Goal: Task Accomplishment & Management: Use online tool/utility

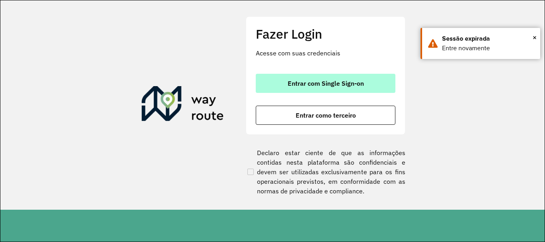
drag, startPoint x: 350, startPoint y: 83, endPoint x: 372, endPoint y: 78, distance: 22.2
click at [350, 83] on span "Entrar com Single Sign-on" at bounding box center [326, 83] width 76 height 6
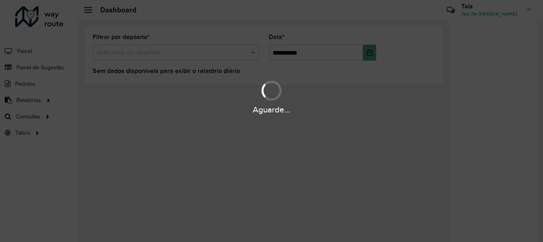
scroll to position [6, 0]
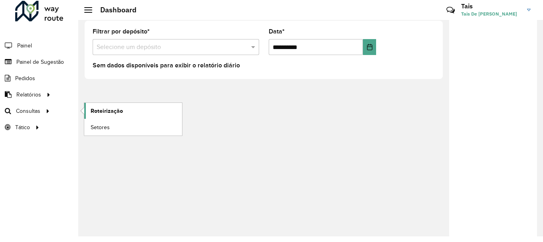
click at [105, 109] on span "Roteirização" at bounding box center [107, 111] width 32 height 8
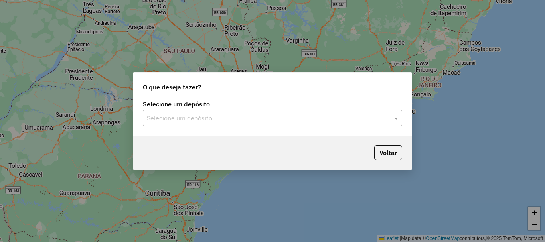
click at [293, 109] on div "Selecione um depósito Selecione um depósito" at bounding box center [272, 113] width 259 height 25
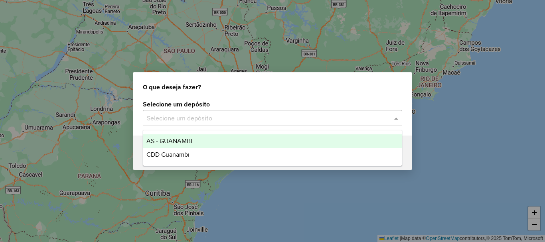
drag, startPoint x: 279, startPoint y: 119, endPoint x: 84, endPoint y: 144, distance: 196.2
click at [277, 119] on input "text" at bounding box center [264, 119] width 235 height 10
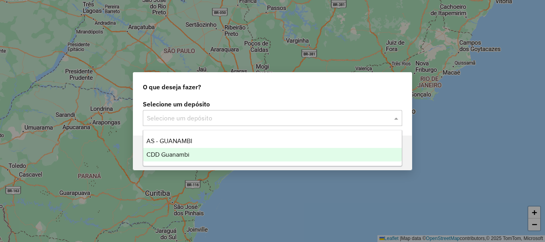
click at [174, 158] on div "CDD Guanambi" at bounding box center [272, 155] width 259 height 14
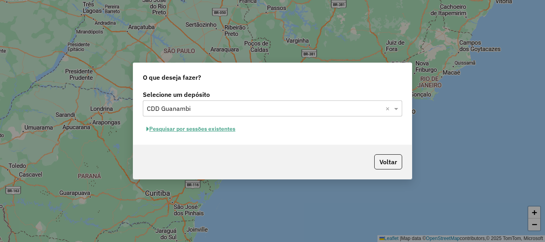
click at [206, 132] on button "Pesquisar por sessões existentes" at bounding box center [191, 129] width 96 height 12
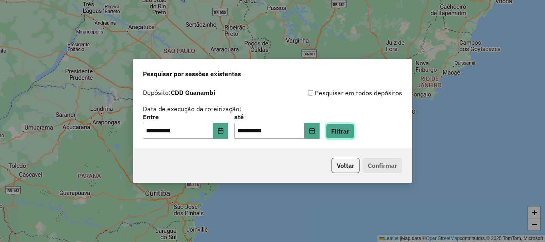
click at [349, 131] on button "Filtrar" at bounding box center [340, 131] width 28 height 15
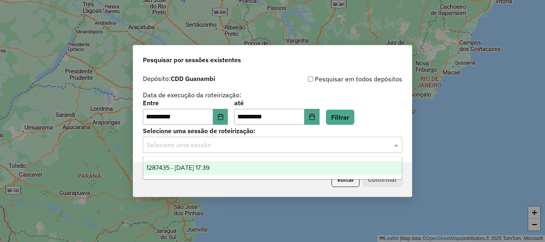
click at [205, 152] on div "Selecione uma sessão" at bounding box center [272, 145] width 259 height 16
drag, startPoint x: 215, startPoint y: 166, endPoint x: 288, endPoint y: 172, distance: 73.3
click at [209, 166] on span "1287435 - [DATE] 17:39" at bounding box center [177, 167] width 63 height 7
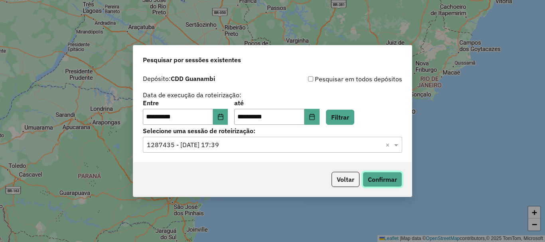
click at [383, 178] on button "Confirmar" at bounding box center [383, 179] width 40 height 15
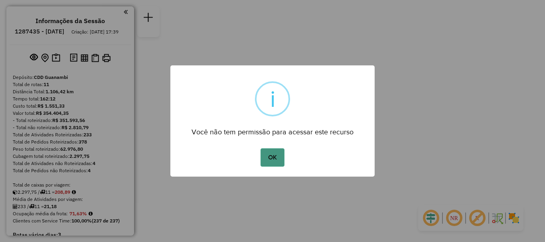
click at [269, 158] on button "OK" at bounding box center [273, 157] width 24 height 18
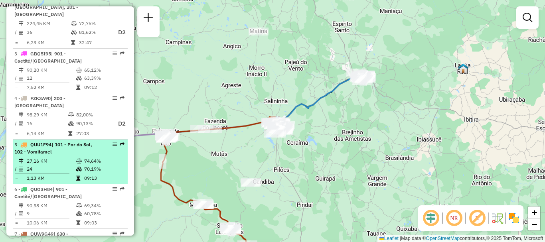
scroll to position [439, 0]
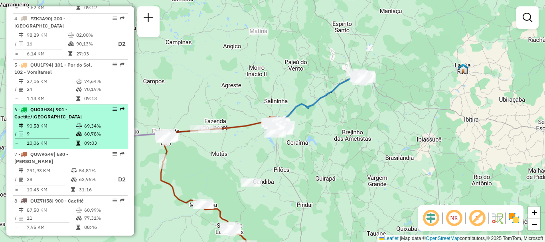
click at [58, 127] on td "90,58 KM" at bounding box center [50, 126] width 49 height 8
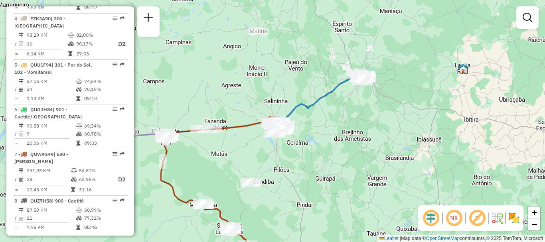
select select "**********"
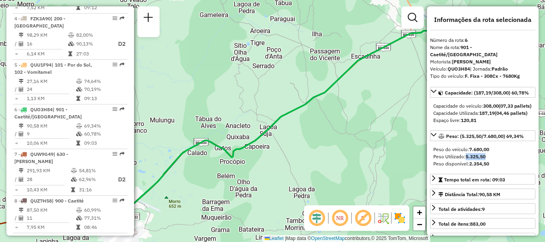
drag, startPoint x: 464, startPoint y: 160, endPoint x: 486, endPoint y: 160, distance: 21.5
click at [486, 160] on div "Peso Utilizado: 5.325,50" at bounding box center [482, 156] width 99 height 7
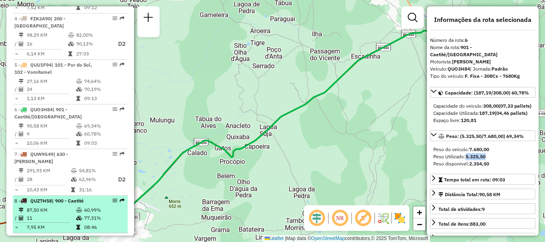
copy div ": 5.325,50"
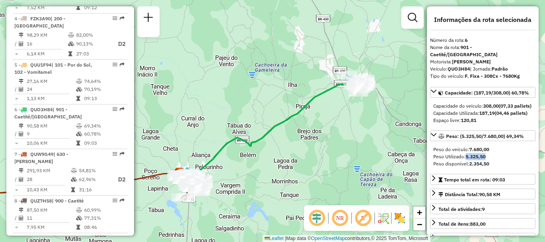
click at [336, 220] on em at bounding box center [339, 218] width 19 height 19
click at [341, 219] on em at bounding box center [339, 218] width 19 height 19
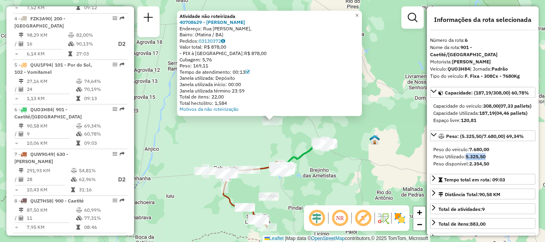
click at [308, 135] on div "Atividade não roteirizada 40708629 - FERNANDO VIEIRA DOS SANTOS FERNANDO Endere…" at bounding box center [272, 121] width 545 height 242
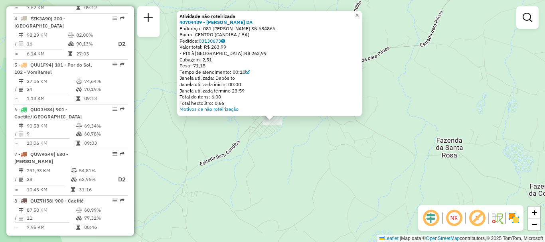
click at [359, 13] on span "×" at bounding box center [357, 15] width 4 height 7
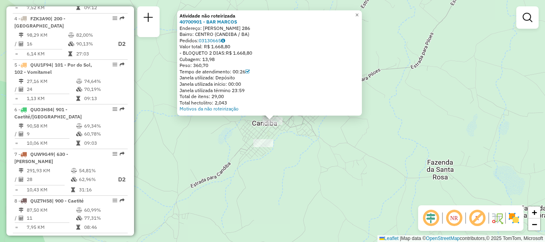
click at [445, 101] on div "Atividade não roteirizada 40700901 - BAR MARCOS Endereço: ANA VITORIA 286 Bairr…" at bounding box center [272, 121] width 545 height 242
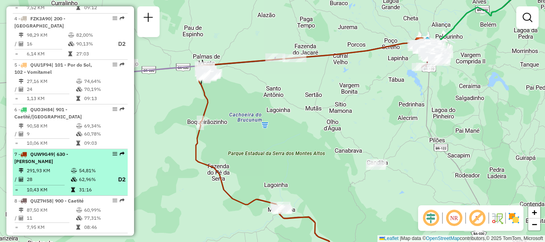
scroll to position [279, 0]
